Goal: Find contact information: Find contact information

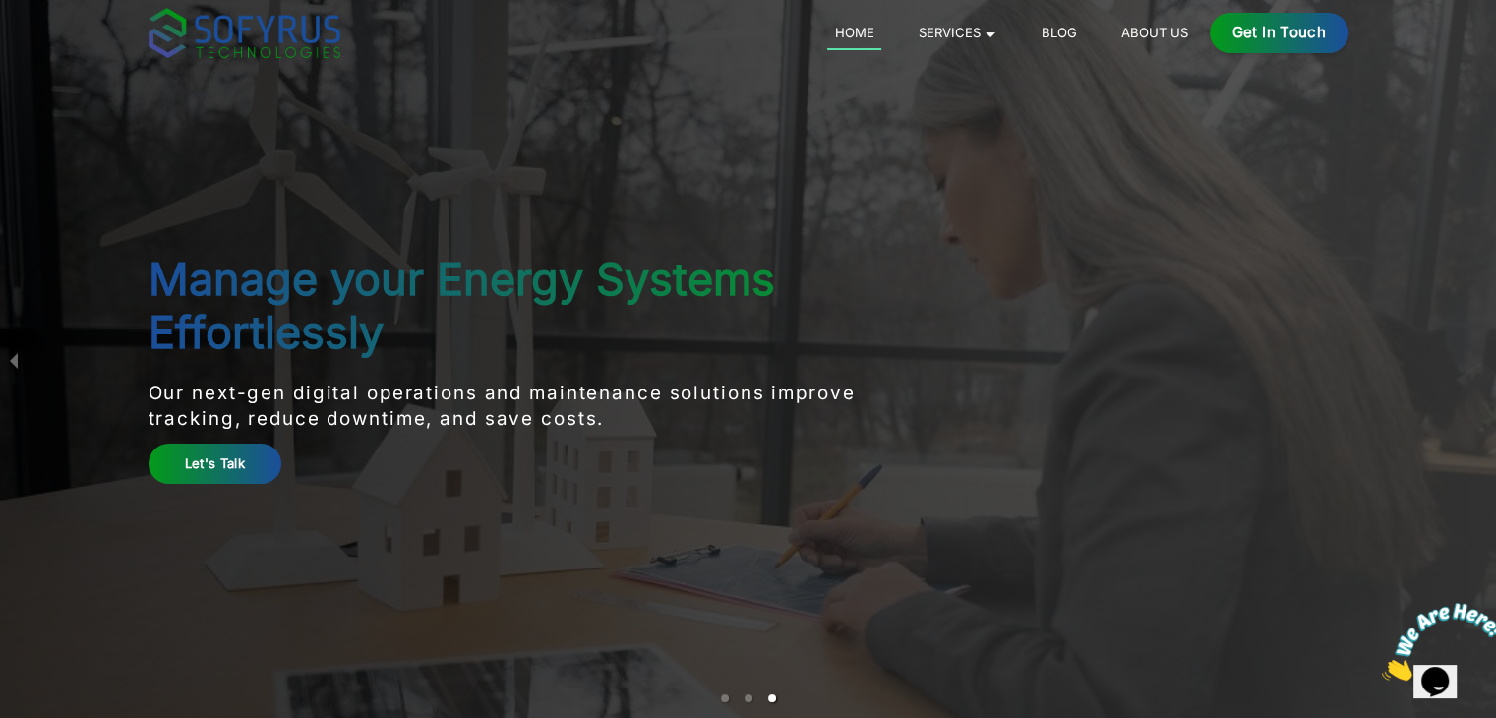
click at [1112, 30] on ul "Home Services 🞃 Mobile Development Transform your ideas into powerful mobile ap…" at bounding box center [1011, 33] width 368 height 23
click at [1133, 32] on link "About Us" at bounding box center [1155, 33] width 82 height 24
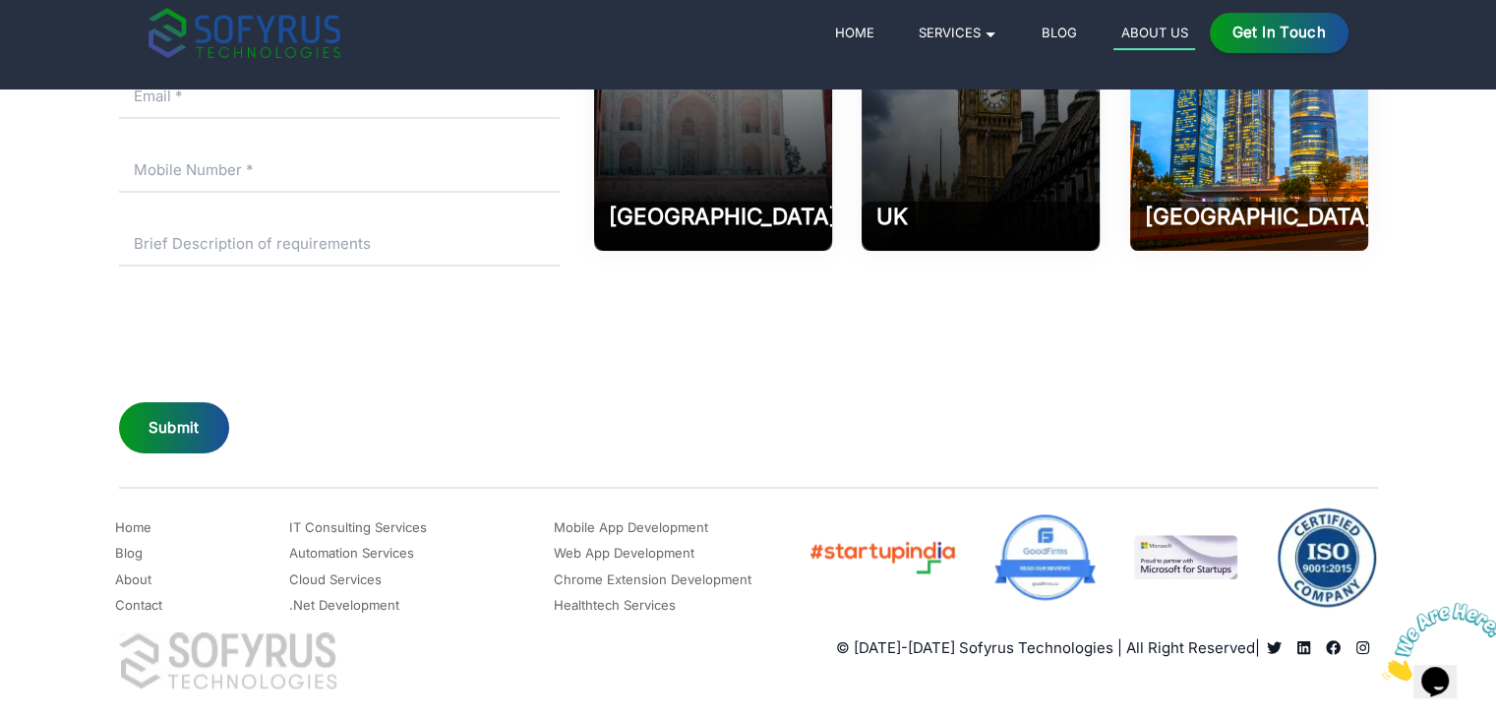
scroll to position [3140, 0]
click at [118, 606] on link "Contact" at bounding box center [138, 605] width 47 height 24
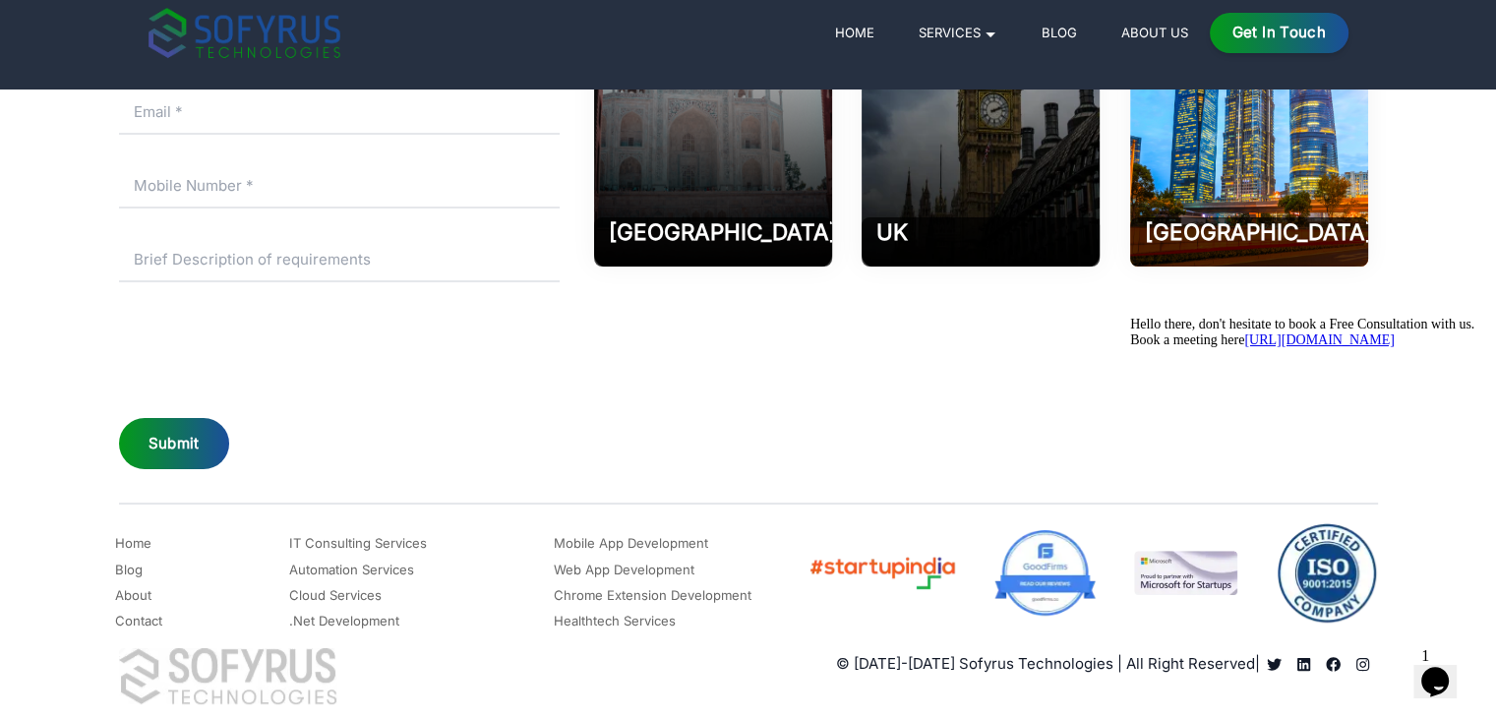
scroll to position [555, 0]
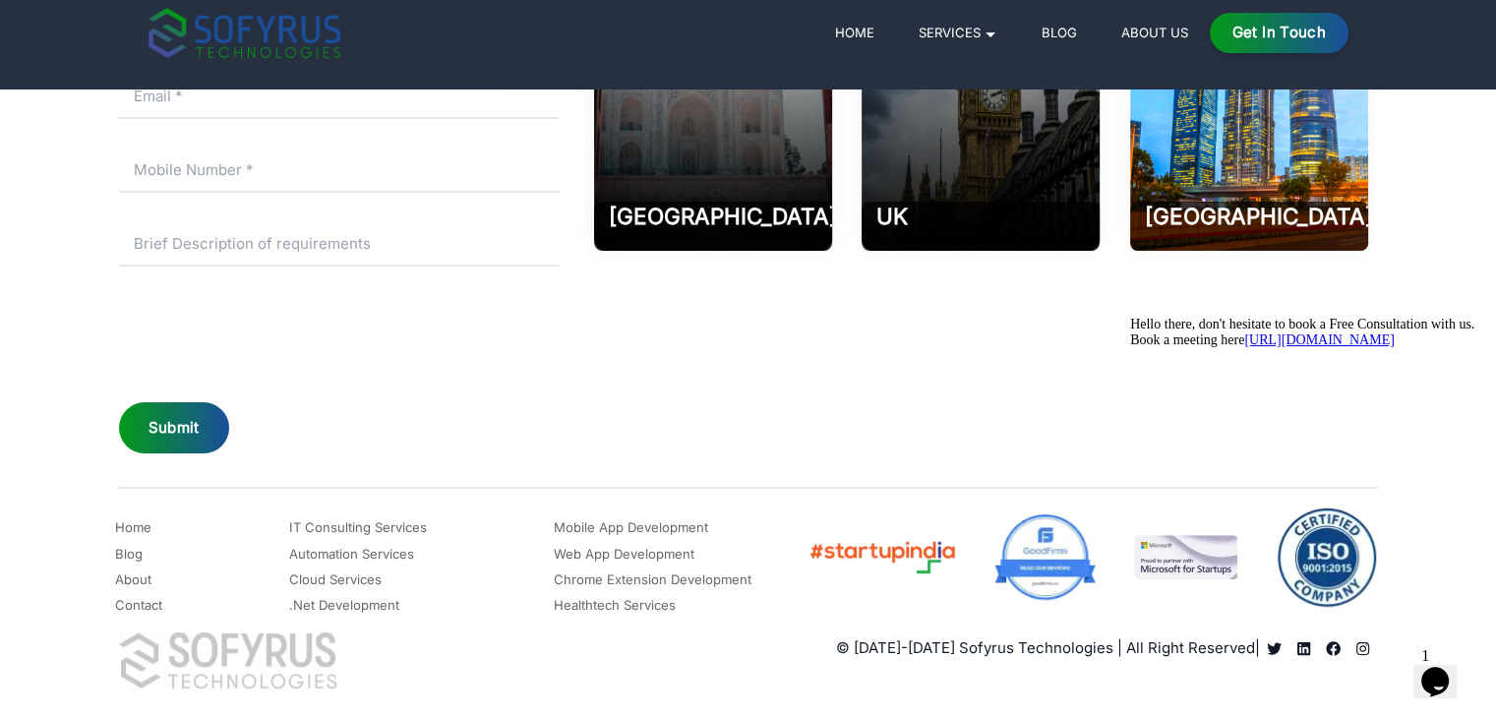
click at [1337, 647] on icon "Read more about Sofyrus technologies development company" at bounding box center [1333, 648] width 15 height 14
click at [1130, 317] on icon "Chat attention grabber" at bounding box center [1130, 317] width 0 height 0
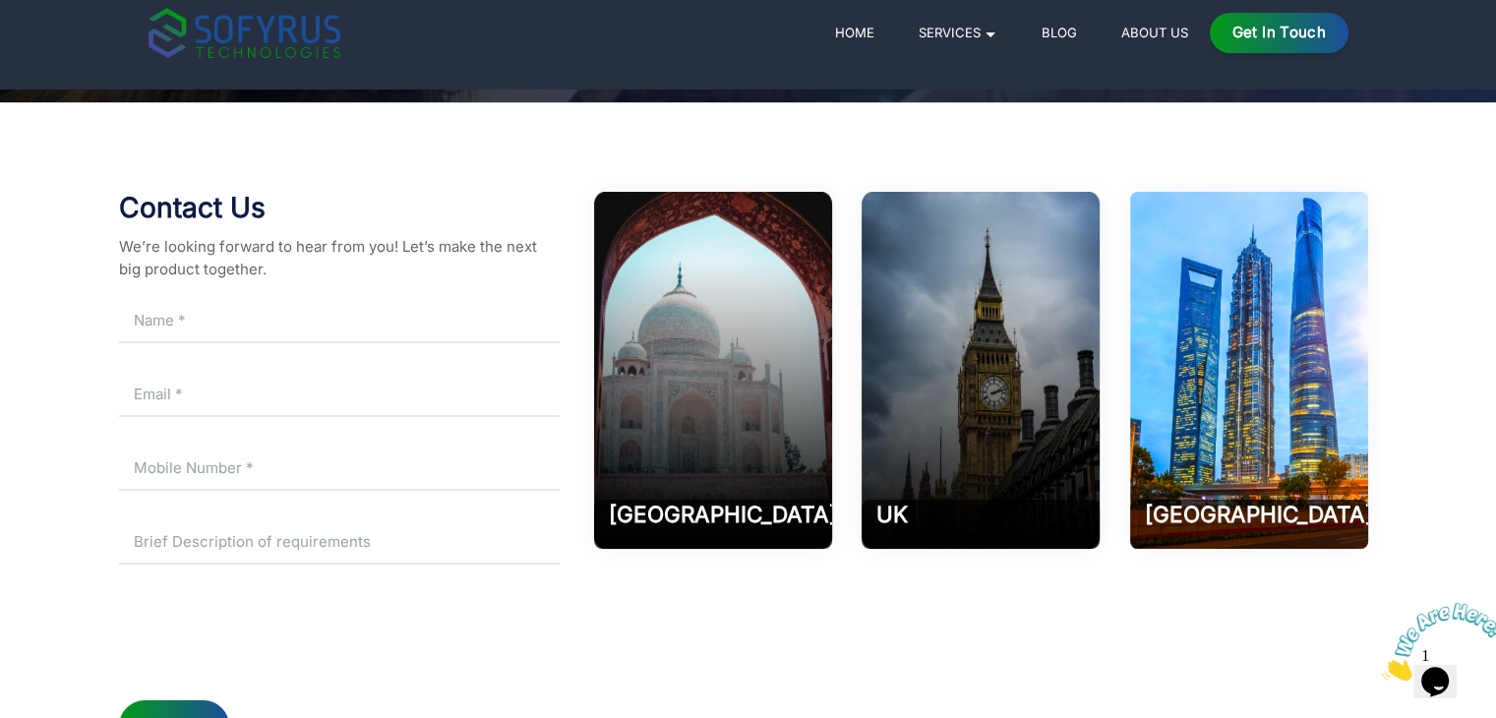
scroll to position [240, 0]
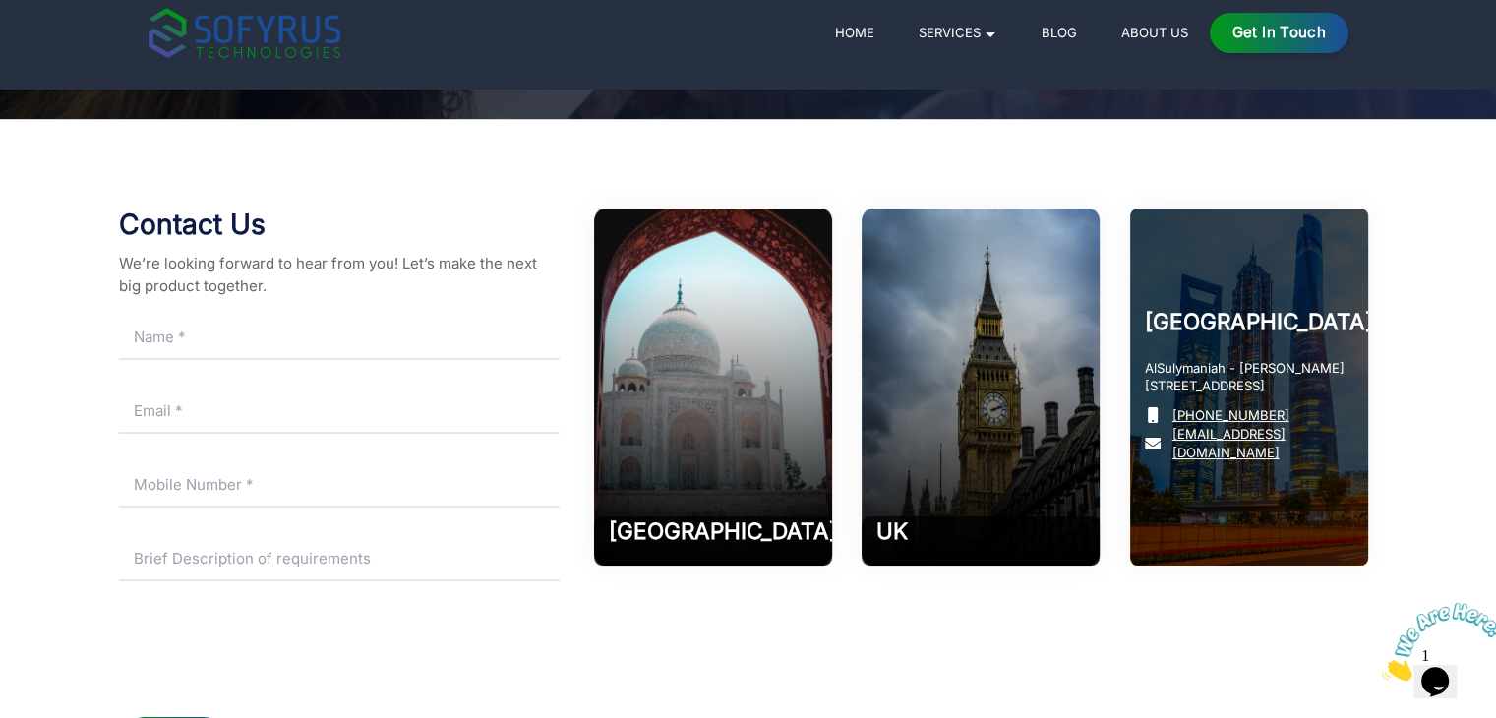
drag, startPoint x: 1302, startPoint y: 414, endPoint x: 1176, endPoint y: 414, distance: 125.9
click at [1176, 414] on p "[PHONE_NUMBER]" at bounding box center [1249, 415] width 209 height 19
copy link "[PHONE_NUMBER]"
